Goal: Task Accomplishment & Management: Manage account settings

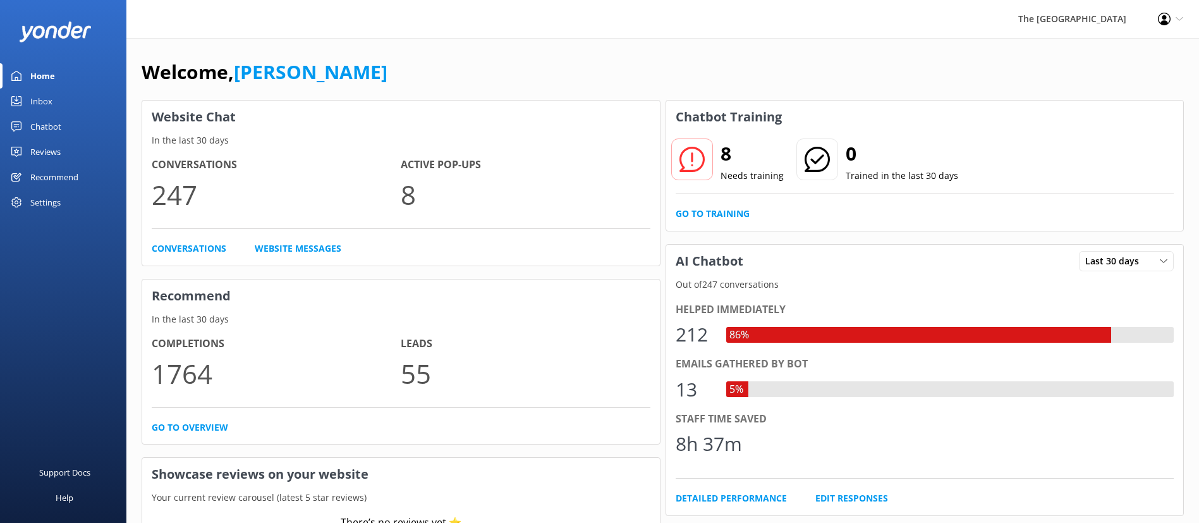
click at [43, 99] on div "Inbox" at bounding box center [41, 101] width 22 height 25
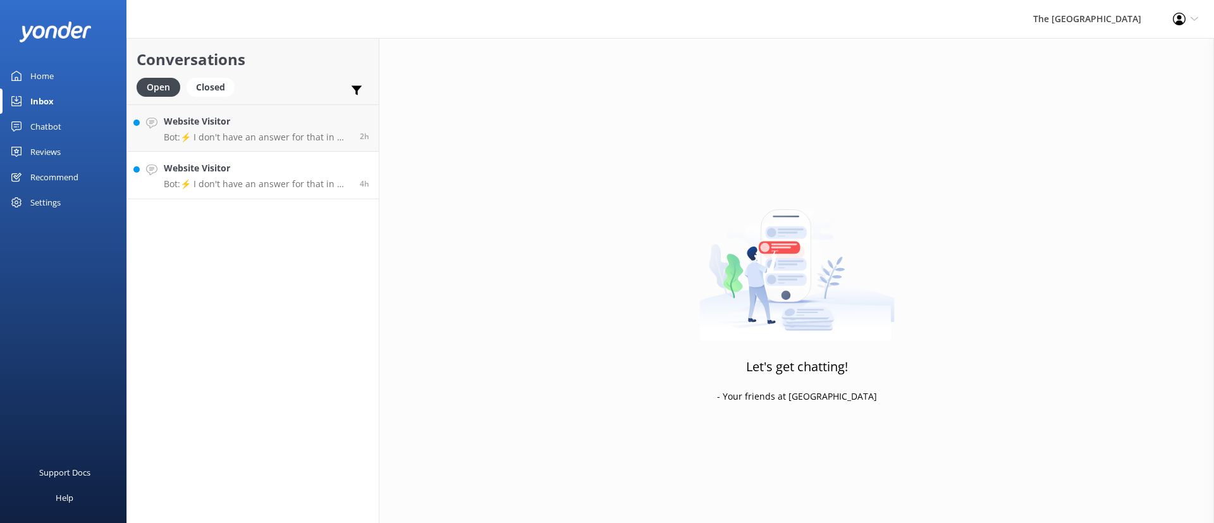
click at [199, 189] on p "Bot: ⚡ I don't have an answer for that in my knowledge base. Please try and rep…" at bounding box center [257, 183] width 187 height 11
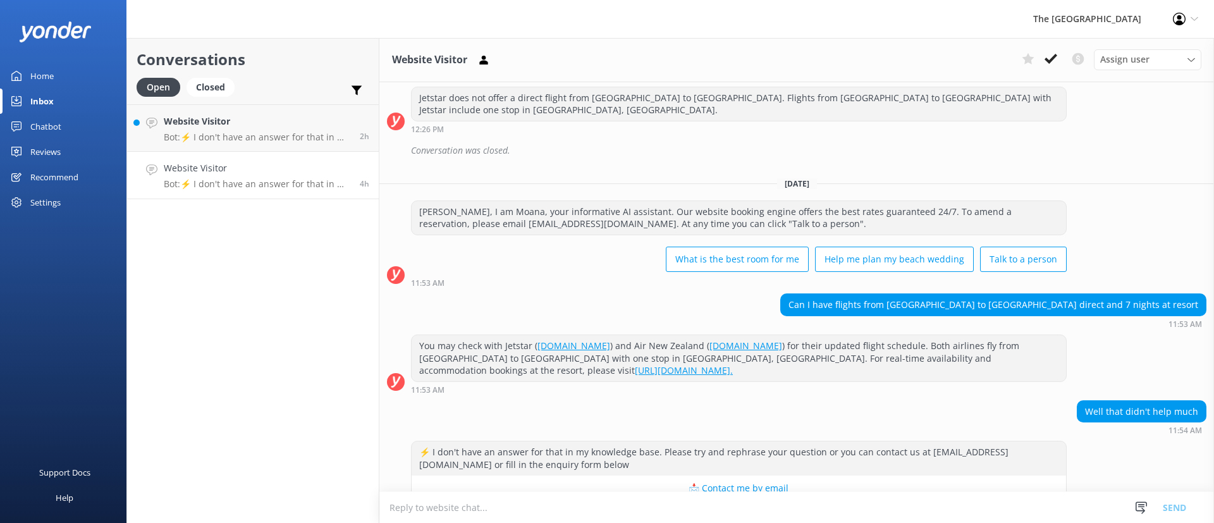
scroll to position [379, 0]
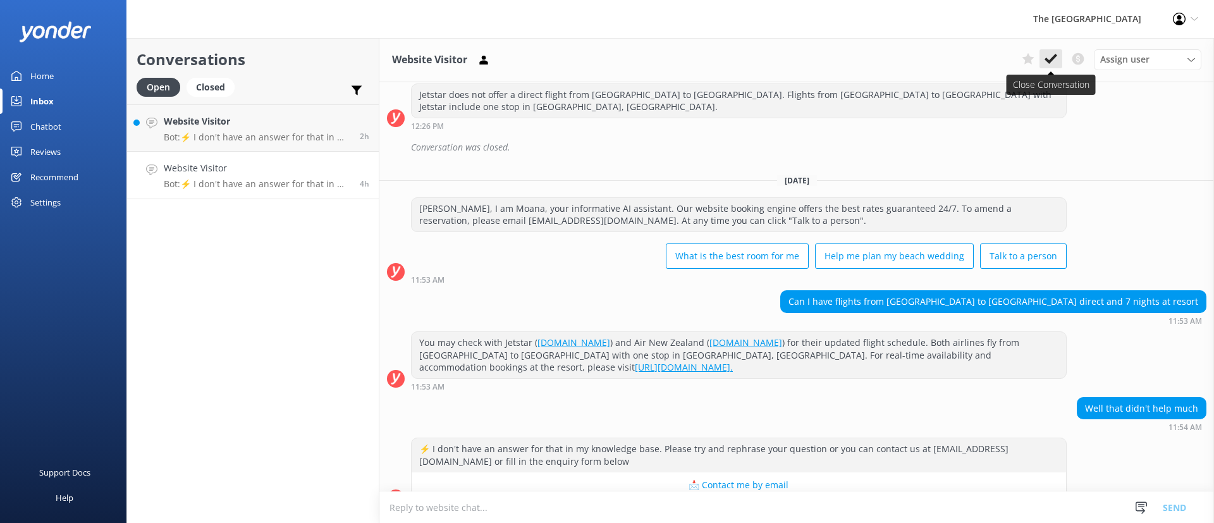
click at [1053, 57] on use at bounding box center [1050, 59] width 13 height 10
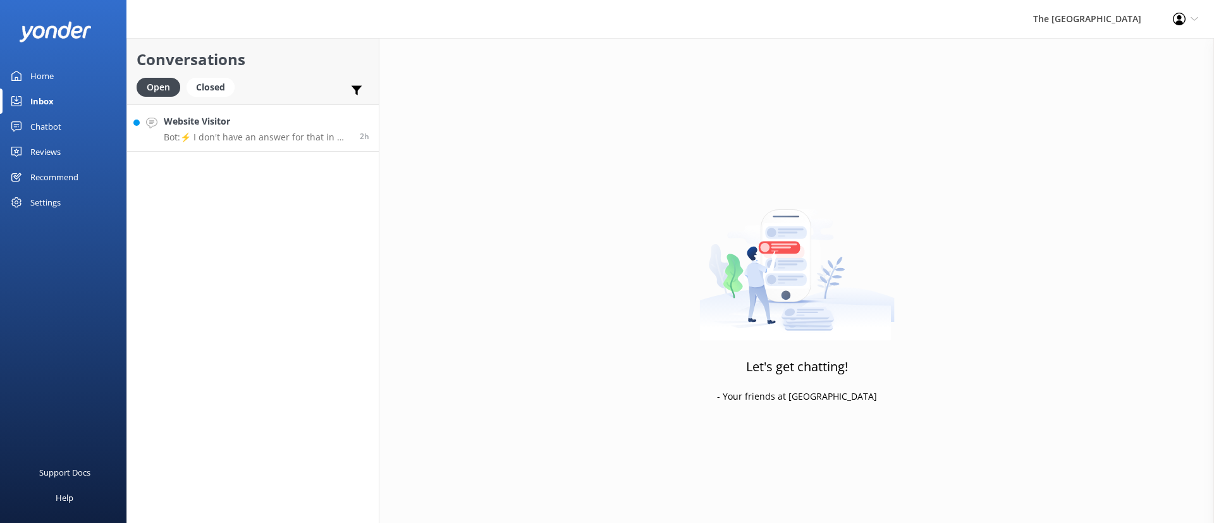
click at [225, 128] on h4 "Website Visitor" at bounding box center [257, 121] width 187 height 14
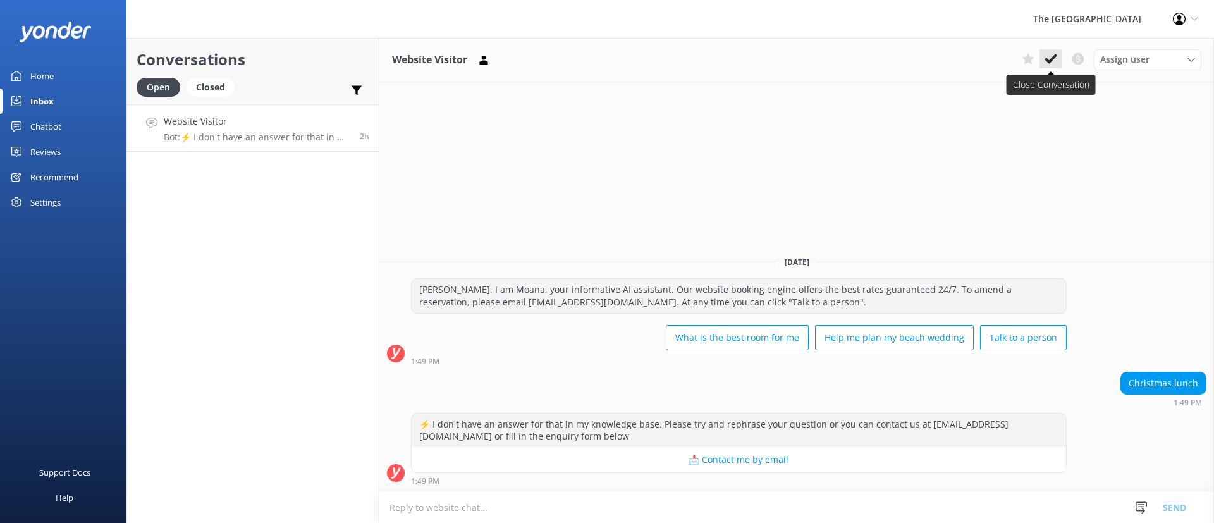
click at [1052, 59] on use at bounding box center [1050, 59] width 13 height 10
